Goal: Information Seeking & Learning: Get advice/opinions

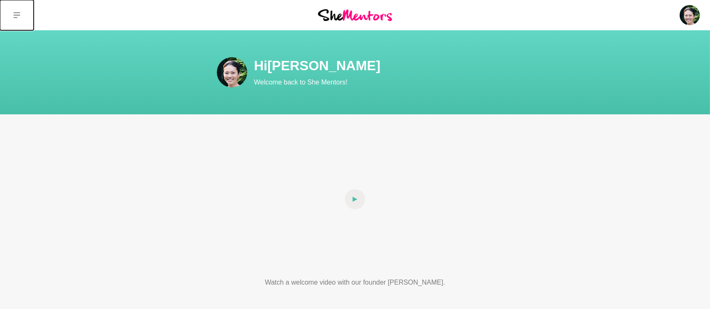
click at [14, 16] on icon at bounding box center [16, 15] width 7 height 7
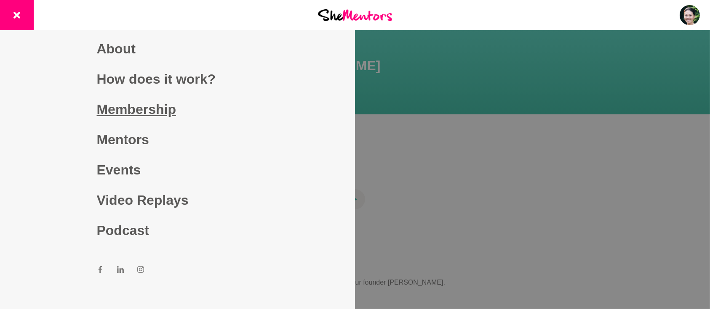
click at [136, 116] on link "Membership" at bounding box center [178, 109] width 162 height 30
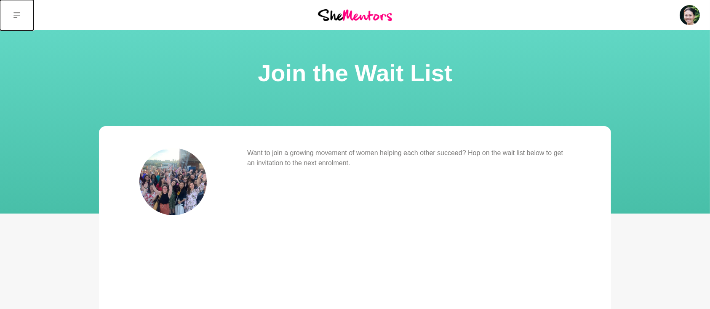
click at [17, 12] on icon at bounding box center [16, 15] width 7 height 6
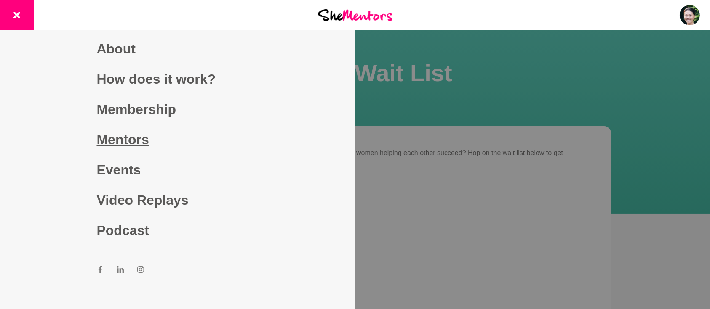
click at [124, 141] on link "Mentors" at bounding box center [178, 140] width 162 height 30
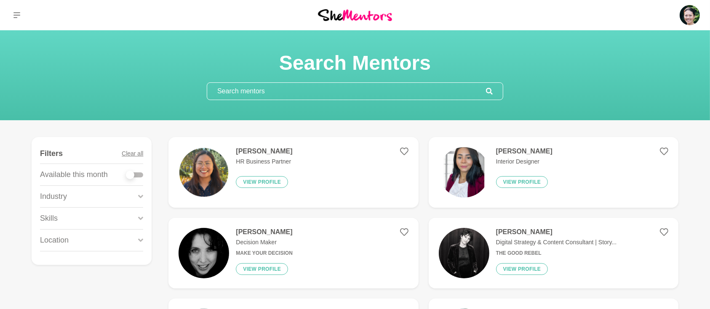
click at [141, 176] on div at bounding box center [134, 175] width 17 height 5
checkbox input "true"
click at [140, 176] on div at bounding box center [134, 175] width 17 height 5
checkbox input "true"
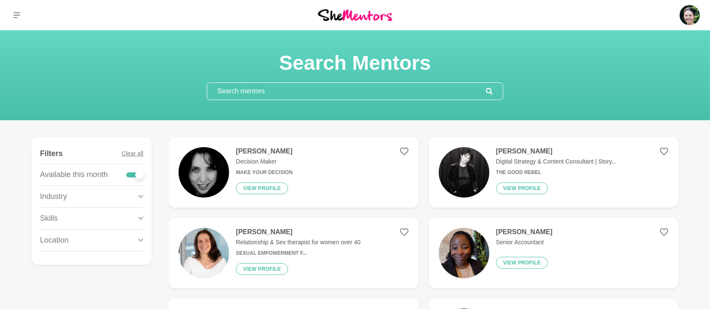
click at [140, 217] on icon at bounding box center [140, 218] width 5 height 11
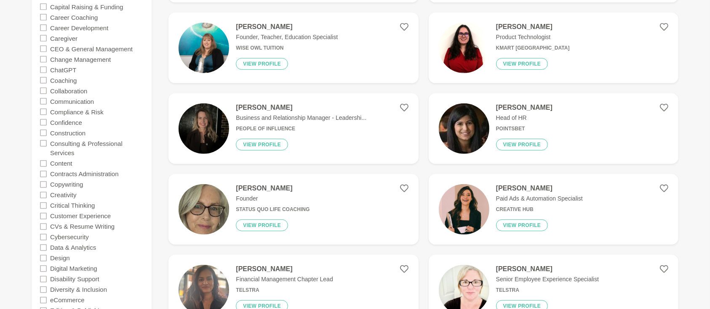
scroll to position [449, 0]
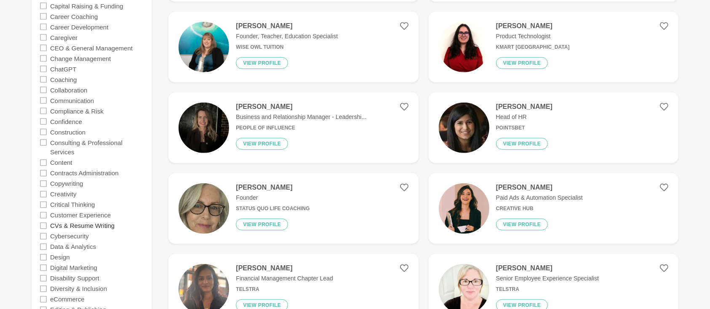
click at [77, 226] on label "CVs & Resume Writing" at bounding box center [82, 226] width 64 height 11
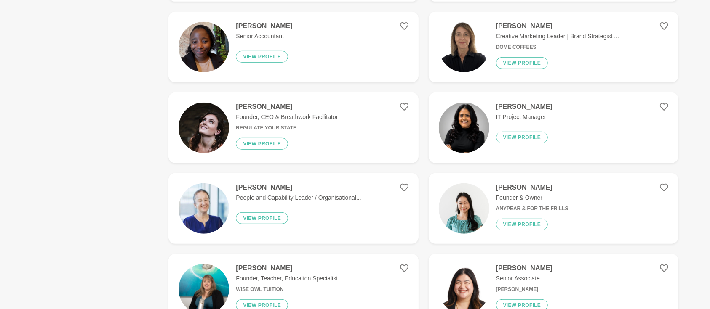
scroll to position [0, 0]
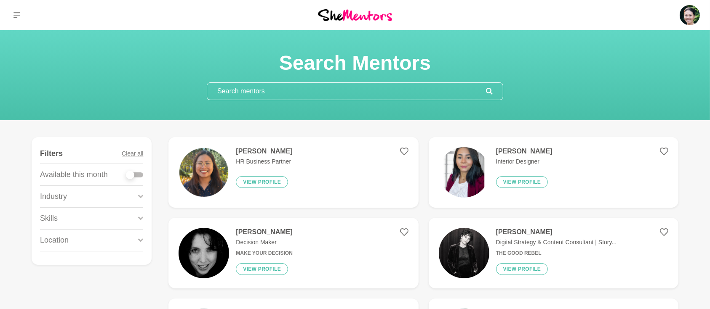
click at [142, 174] on div at bounding box center [134, 175] width 17 height 5
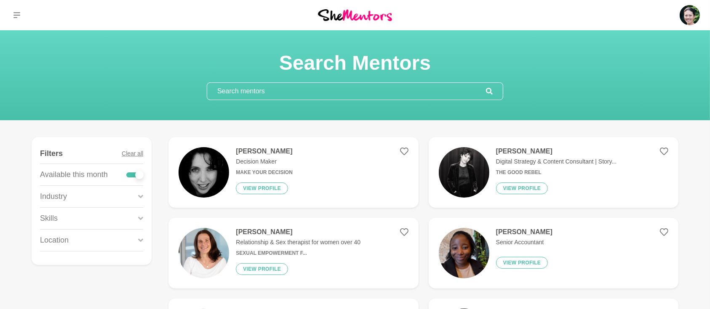
click at [140, 217] on icon at bounding box center [140, 218] width 5 height 3
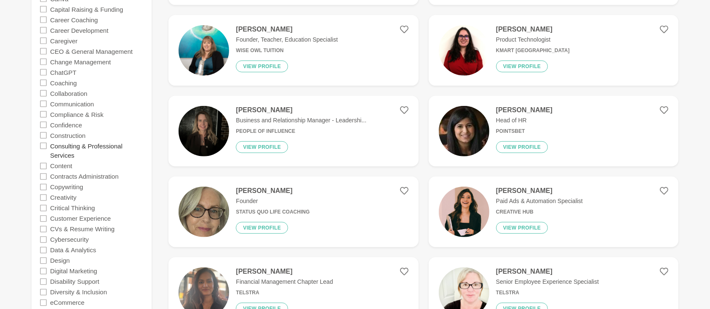
scroll to position [449, 0]
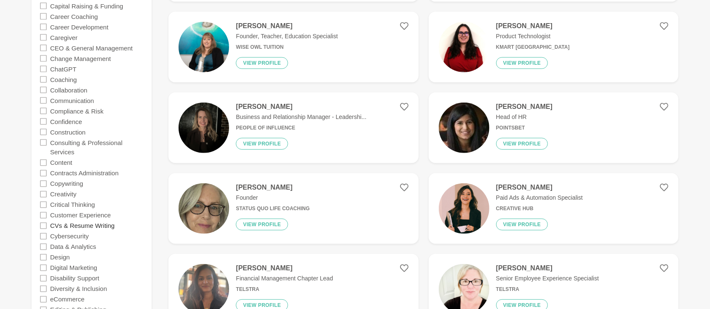
click at [85, 227] on label "CVs & Resume Writing" at bounding box center [82, 226] width 64 height 11
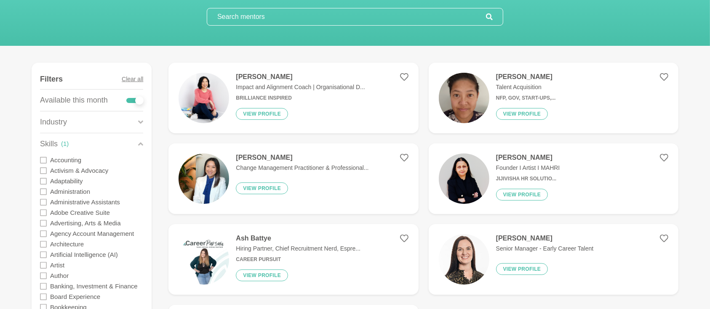
scroll to position [37, 0]
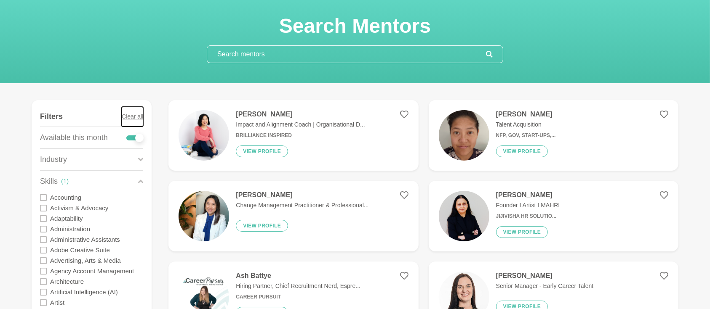
click at [128, 116] on button "Clear all" at bounding box center [132, 117] width 21 height 20
checkbox input "false"
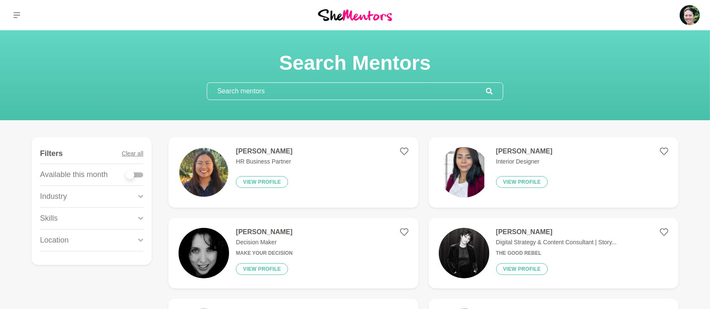
click at [141, 173] on div at bounding box center [134, 175] width 17 height 5
checkbox input "true"
click at [141, 173] on div at bounding box center [134, 175] width 17 height 5
checkbox input "true"
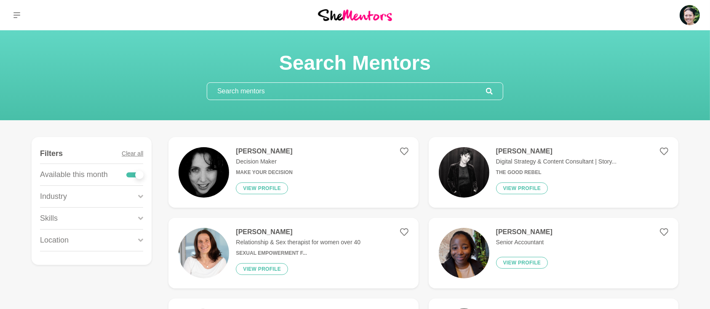
click at [144, 218] on figure "Filters Clear all Available this month Industry Accounting Administration Admin…" at bounding box center [92, 201] width 120 height 128
click at [138, 218] on div "Skills" at bounding box center [91, 218] width 103 height 21
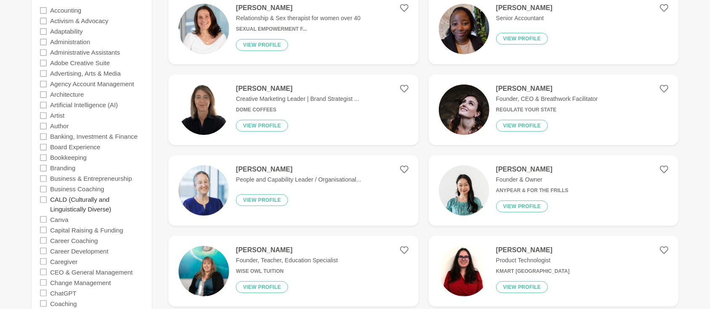
scroll to position [262, 0]
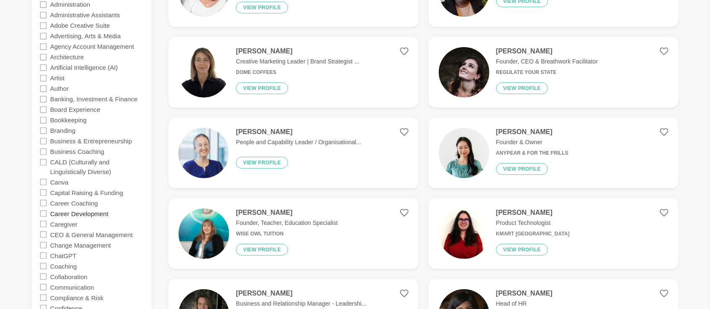
click at [52, 213] on label "Career Development" at bounding box center [79, 213] width 58 height 11
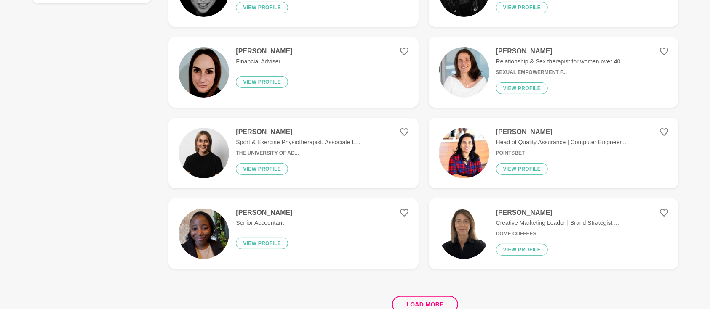
scroll to position [0, 0]
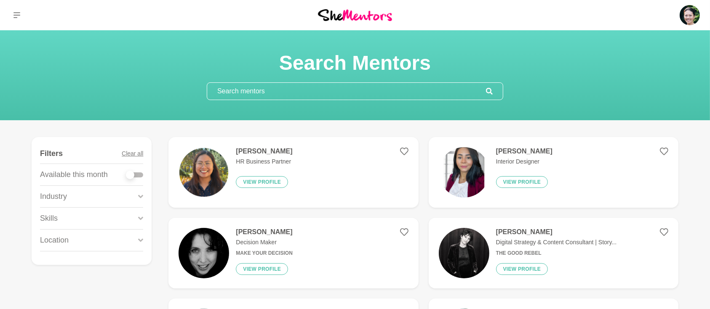
click at [140, 176] on div at bounding box center [134, 175] width 17 height 5
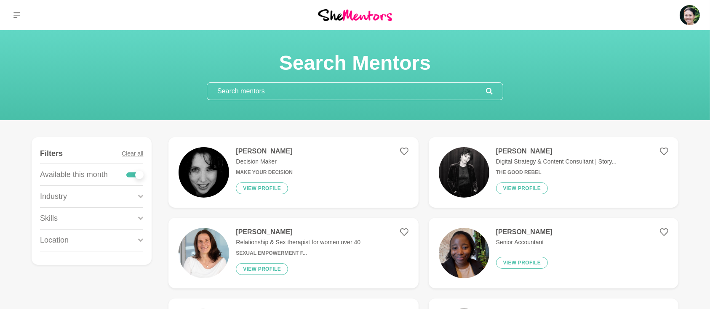
drag, startPoint x: 140, startPoint y: 217, endPoint x: 125, endPoint y: 224, distance: 17.0
click at [140, 217] on icon at bounding box center [140, 218] width 5 height 11
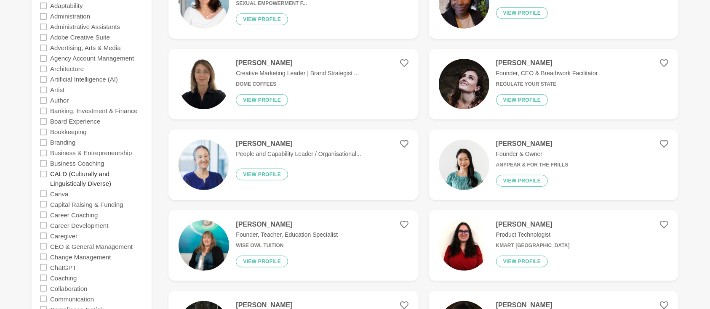
scroll to position [337, 0]
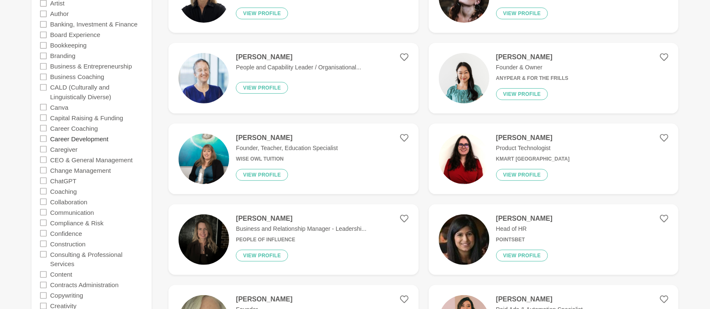
click at [79, 137] on label "Career Development" at bounding box center [79, 138] width 58 height 11
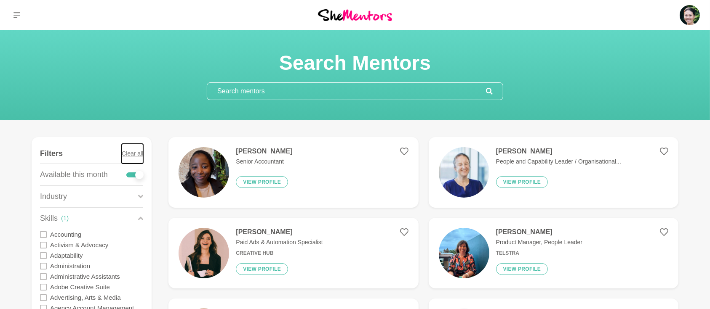
click at [131, 153] on button "Clear all" at bounding box center [132, 154] width 21 height 20
checkbox input "false"
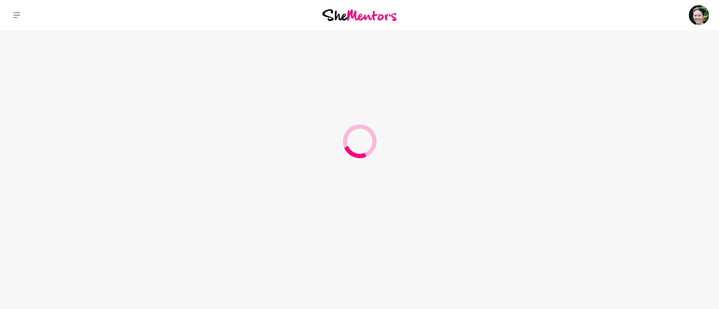
click at [272, 90] on div at bounding box center [359, 154] width 719 height 309
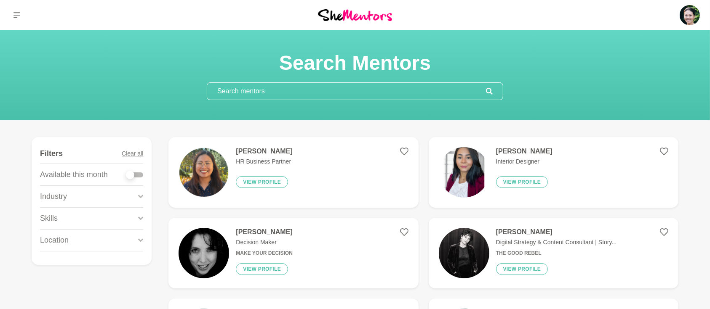
click at [272, 90] on input "text" at bounding box center [346, 91] width 279 height 17
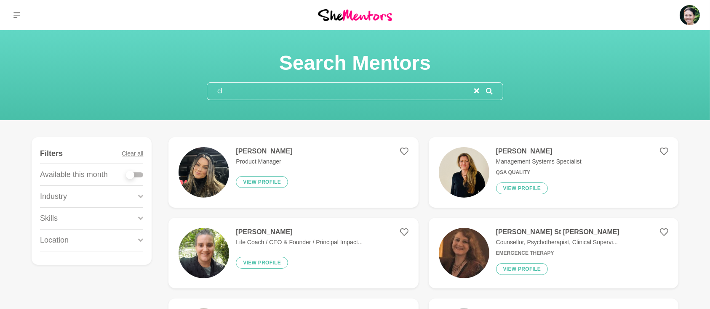
type input "c"
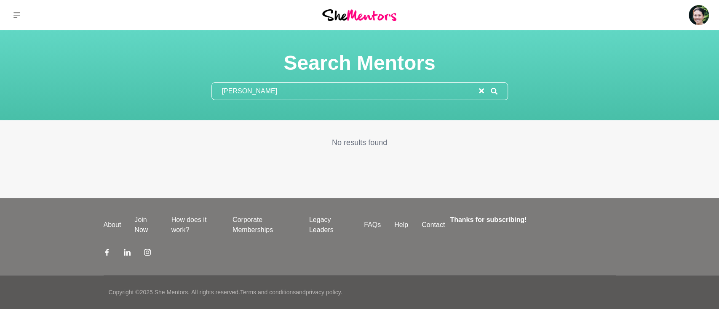
drag, startPoint x: 259, startPoint y: 93, endPoint x: 144, endPoint y: 92, distance: 114.5
click at [145, 93] on div "Search Mentors Claudia" at bounding box center [359, 76] width 698 height 50
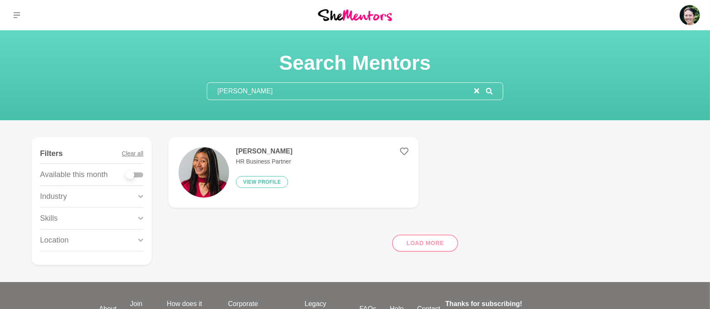
type input "gloria"
click at [249, 149] on h4 "Gloria O'Brien" at bounding box center [264, 151] width 56 height 8
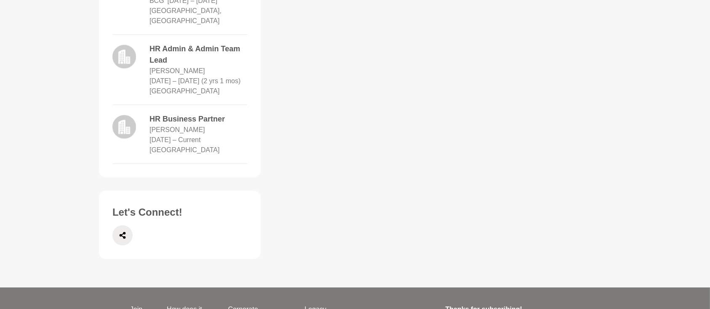
scroll to position [711, 0]
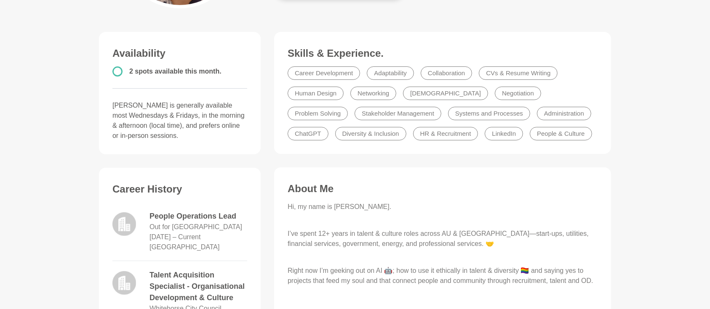
scroll to position [75, 0]
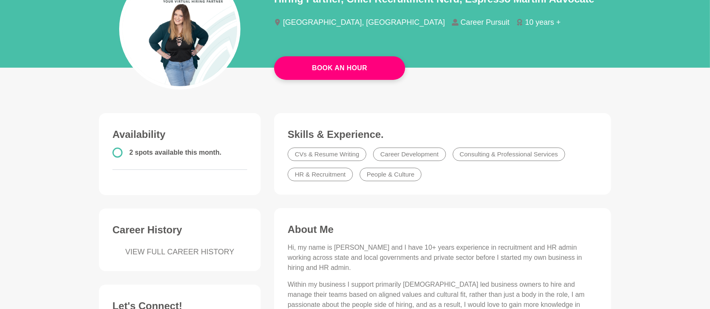
scroll to position [187, 0]
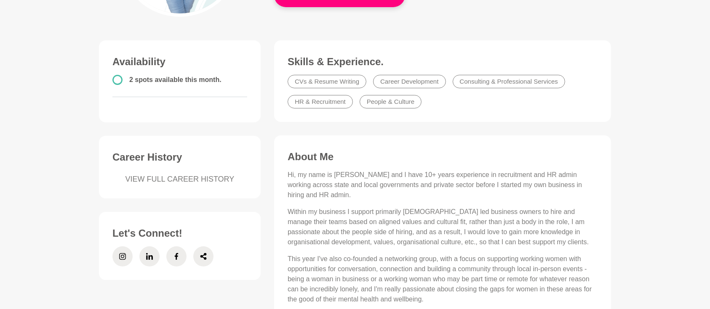
drag, startPoint x: 446, startPoint y: 1, endPoint x: 101, endPoint y: 26, distance: 346.1
click at [101, 26] on main "Book An Hour Ash Battye Hiring Partner, Chief Recruitment Nerd, Espresso Martin…" at bounding box center [355, 281] width 710 height 876
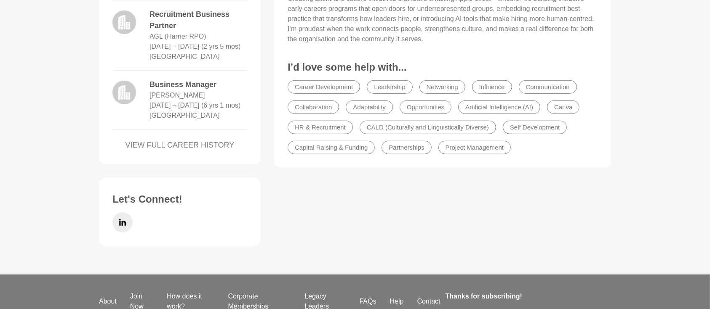
scroll to position [674, 0]
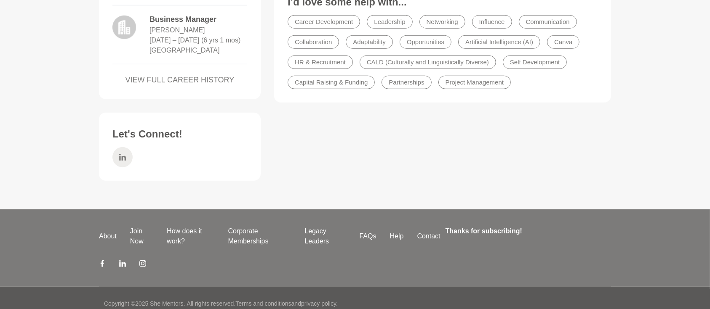
click at [121, 168] on icon at bounding box center [122, 157] width 7 height 20
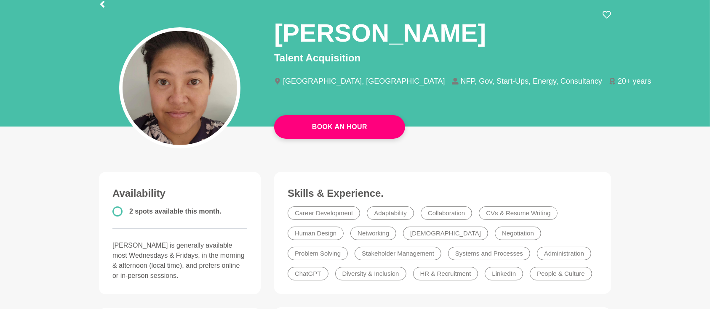
scroll to position [37, 0]
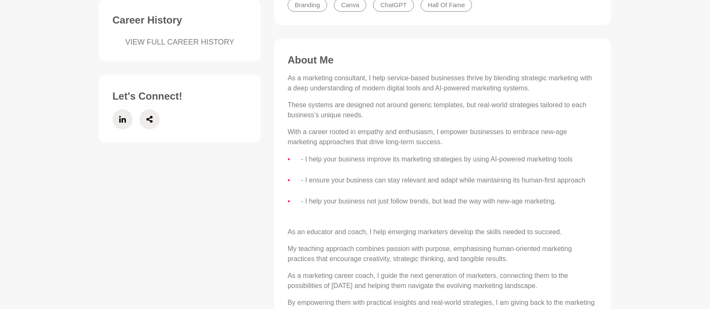
scroll to position [411, 0]
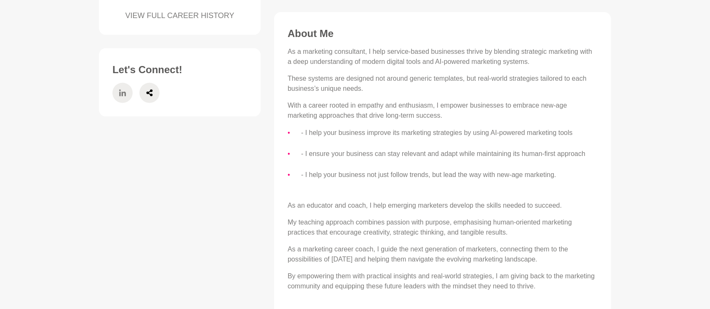
click at [127, 88] on span at bounding box center [122, 93] width 20 height 20
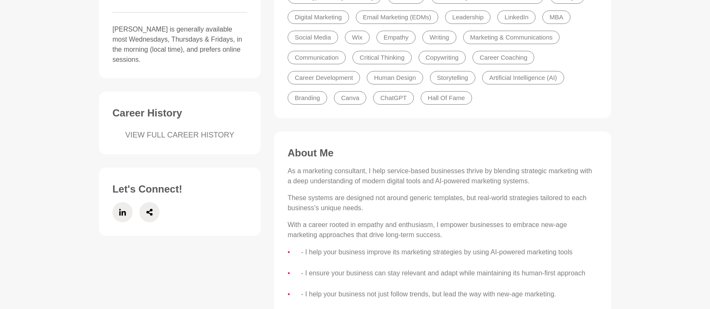
scroll to position [262, 0]
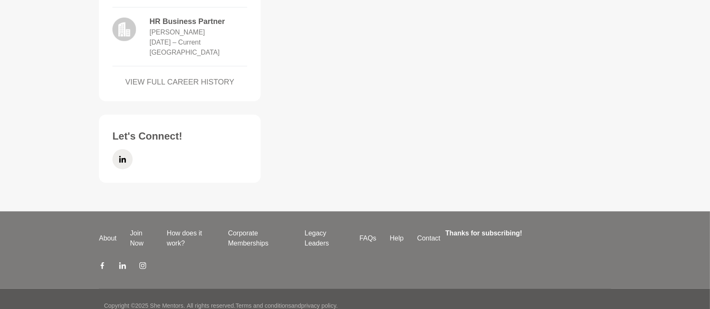
scroll to position [802, 0]
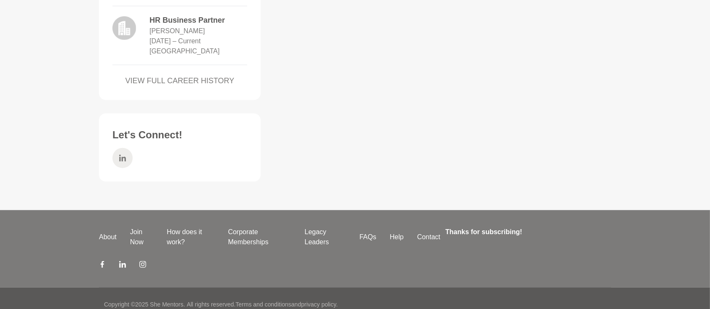
click at [123, 148] on icon at bounding box center [122, 158] width 7 height 20
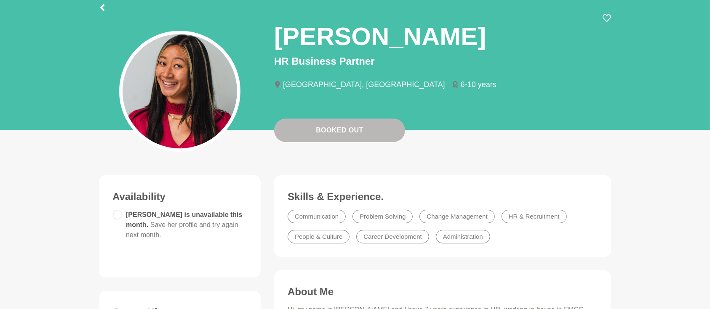
scroll to position [0, 0]
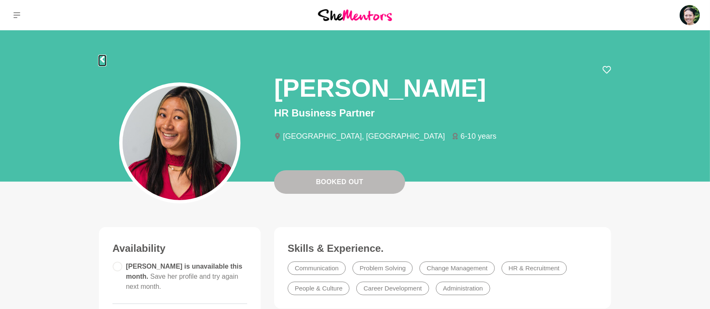
click at [101, 60] on icon at bounding box center [102, 59] width 4 height 7
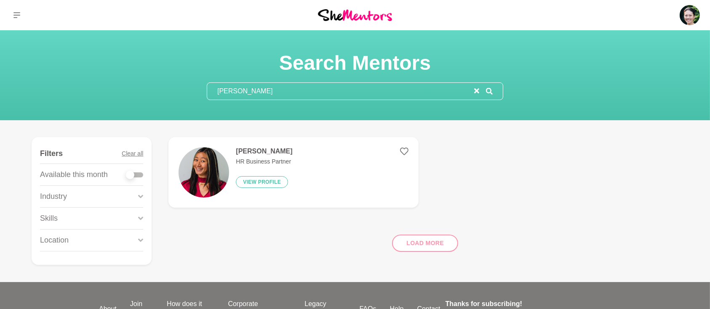
click at [476, 90] on icon "reset" at bounding box center [476, 90] width 5 height 5
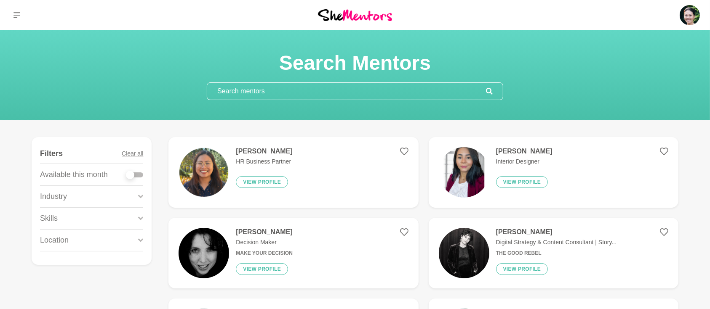
click at [142, 174] on div at bounding box center [134, 175] width 17 height 5
checkbox input "true"
click at [139, 175] on div at bounding box center [134, 175] width 17 height 5
checkbox input "true"
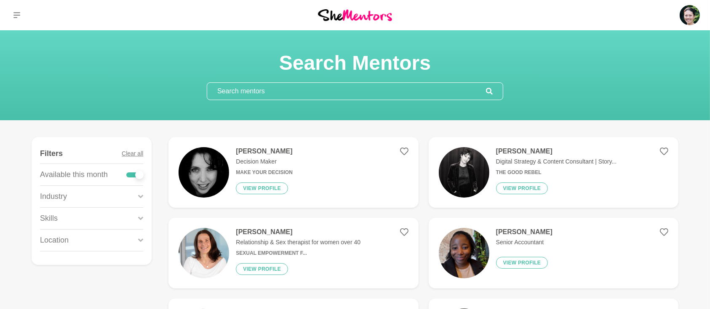
click at [142, 215] on icon at bounding box center [140, 218] width 5 height 11
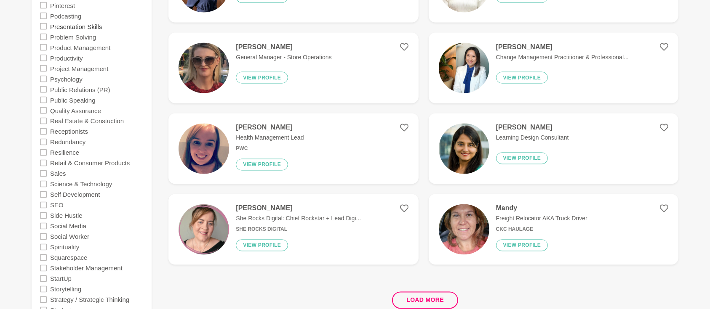
scroll to position [1497, 0]
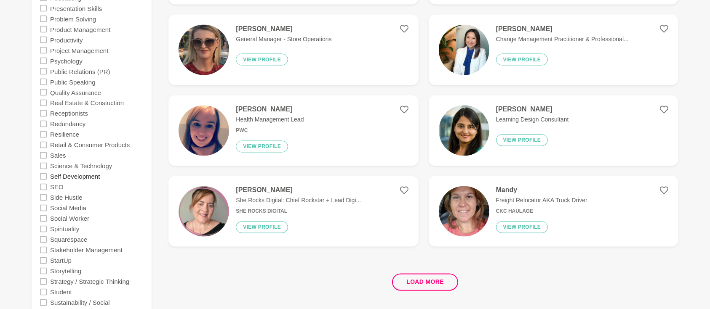
click at [66, 177] on label "Self Development" at bounding box center [75, 176] width 50 height 11
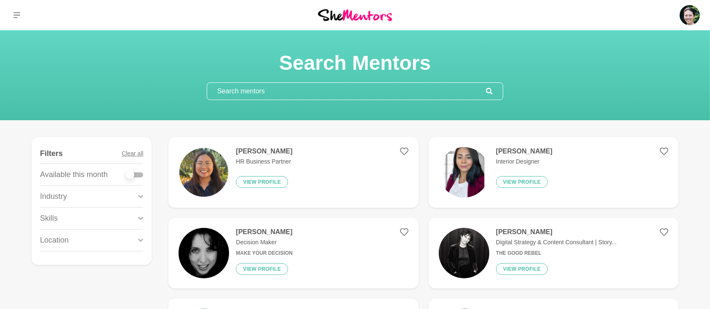
click at [138, 173] on div at bounding box center [134, 175] width 17 height 5
checkbox input "true"
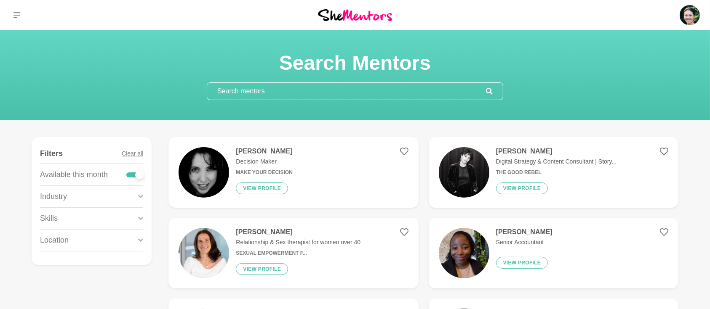
click at [141, 219] on icon at bounding box center [140, 218] width 5 height 3
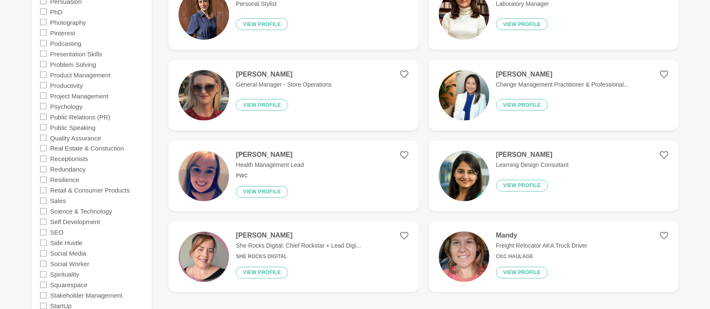
scroll to position [1609, 0]
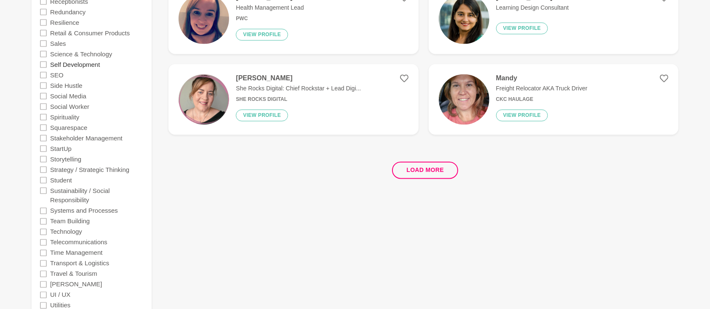
click at [74, 66] on label "Self Development" at bounding box center [75, 64] width 50 height 11
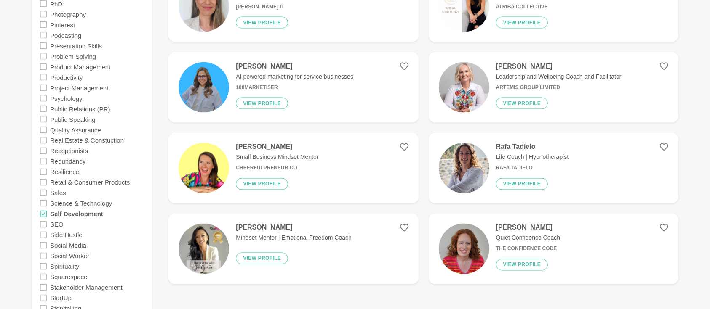
scroll to position [1609, 0]
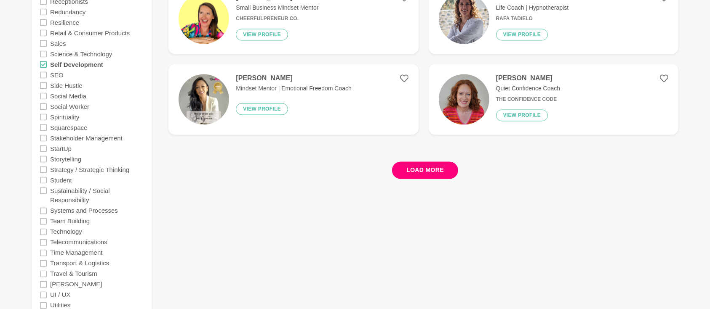
click at [412, 169] on button "Load more" at bounding box center [425, 170] width 66 height 17
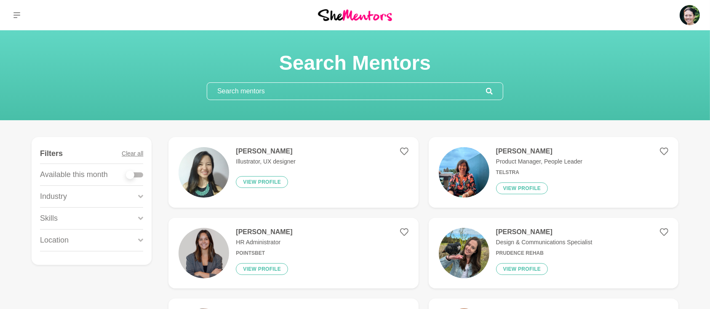
click at [141, 173] on div at bounding box center [134, 175] width 17 height 5
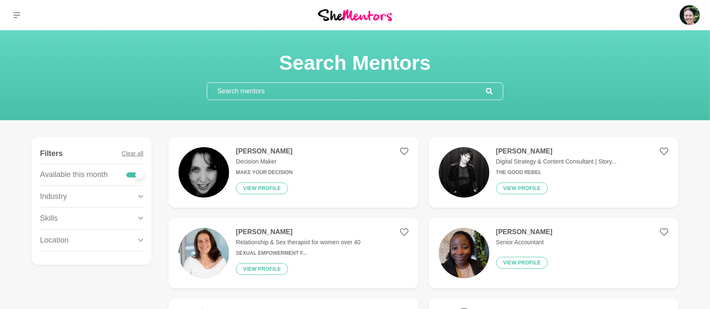
click at [135, 217] on div "Skills" at bounding box center [91, 218] width 103 height 21
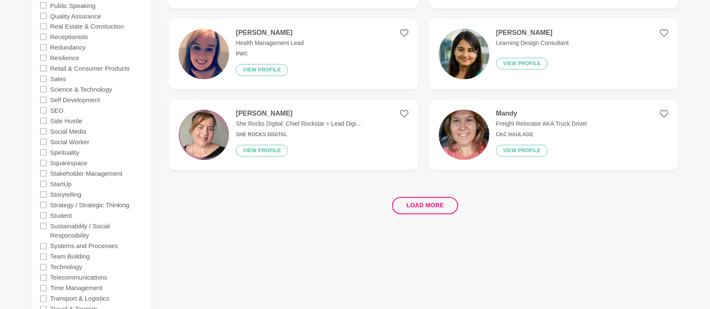
scroll to position [1571, 0]
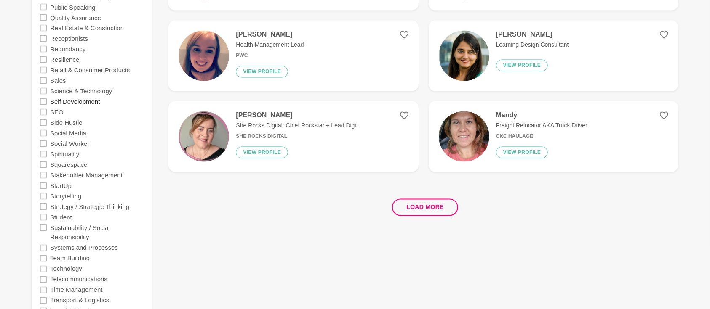
click at [86, 104] on label "Self Development" at bounding box center [75, 101] width 50 height 11
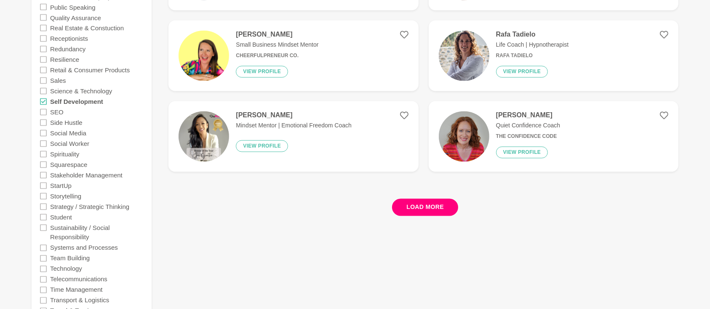
click at [434, 209] on button "Load more" at bounding box center [425, 207] width 66 height 17
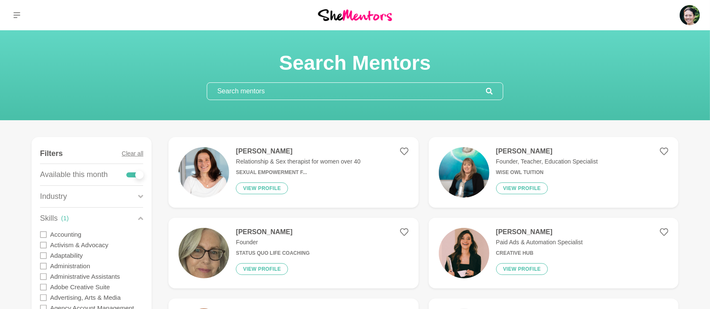
click at [129, 173] on div at bounding box center [134, 175] width 17 height 5
checkbox input "false"
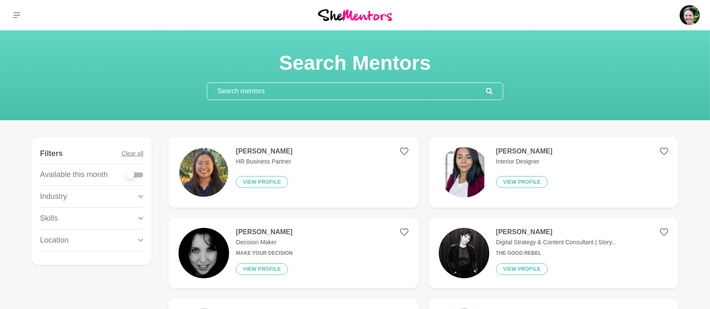
click at [141, 176] on div at bounding box center [134, 175] width 17 height 5
checkbox input "true"
click at [141, 176] on div at bounding box center [134, 175] width 17 height 5
checkbox input "true"
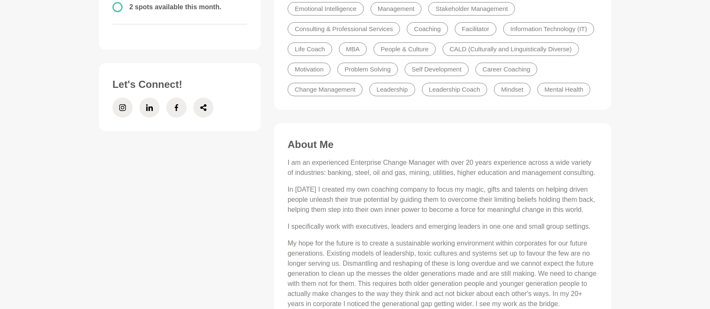
scroll to position [262, 0]
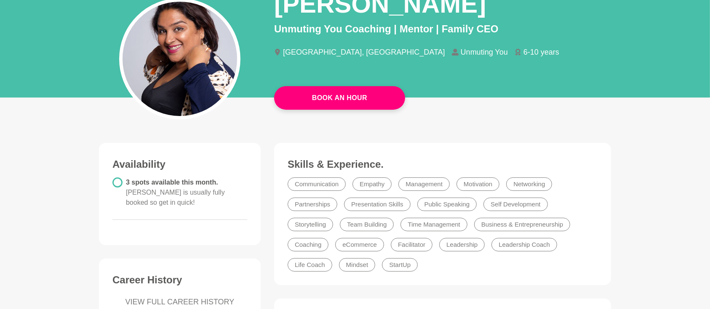
scroll to position [37, 0]
